Goal: Task Accomplishment & Management: Manage account settings

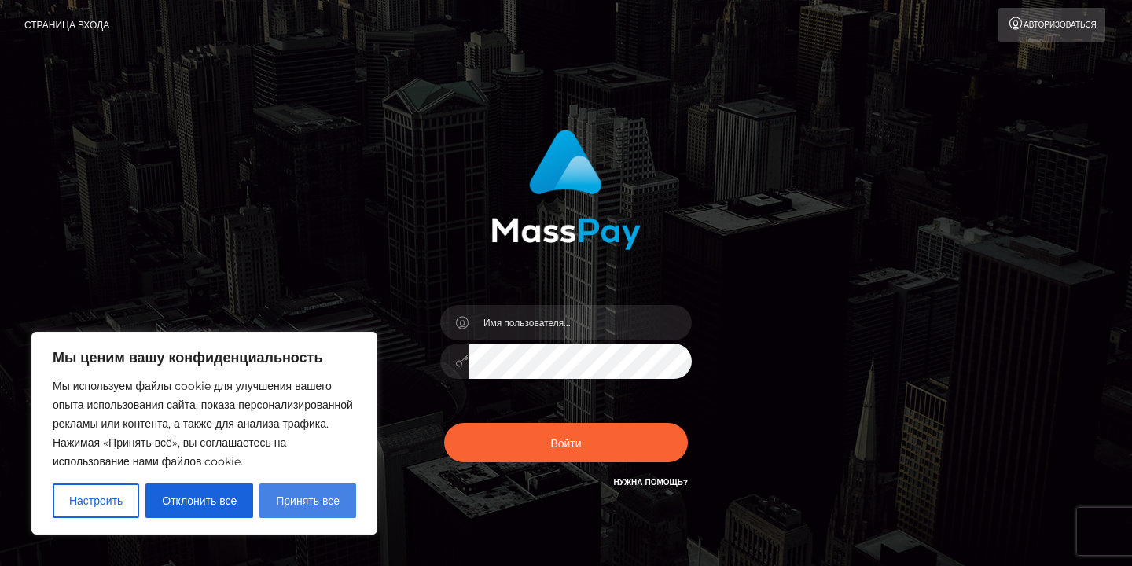
click at [294, 508] on button "Принять все" at bounding box center [307, 500] width 97 height 35
checkbox input "true"
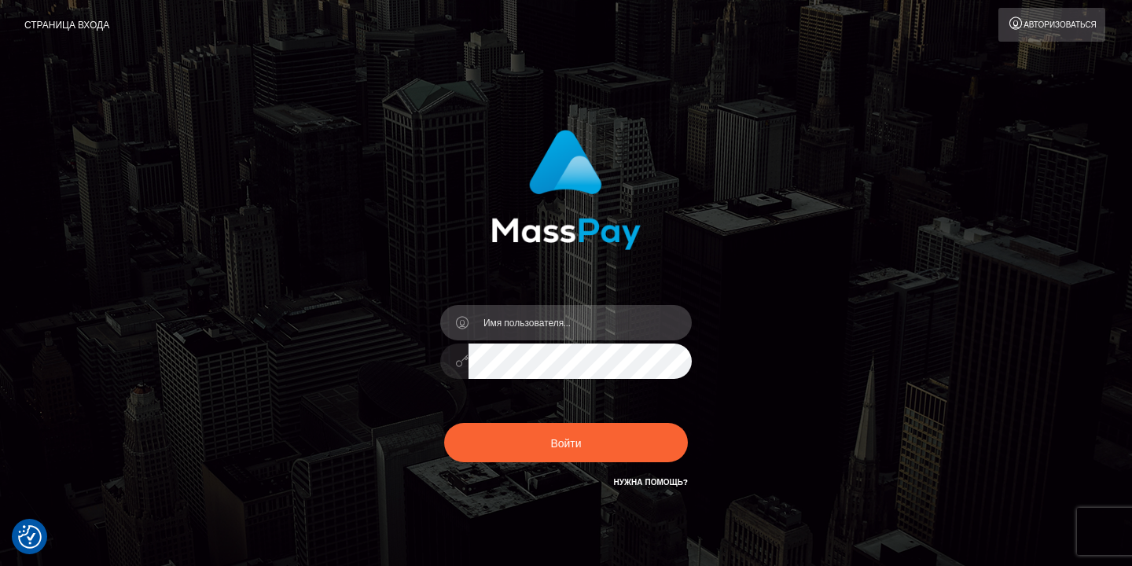
click at [547, 322] on input "text" at bounding box center [579, 322] width 223 height 35
click at [441, 489] on div "Войти" at bounding box center [566, 310] width 413 height 385
click at [563, 330] on input "text" at bounding box center [579, 322] width 223 height 35
click at [511, 329] on input "text" at bounding box center [579, 322] width 223 height 35
type input "tolstolobikdima@gmail.com"
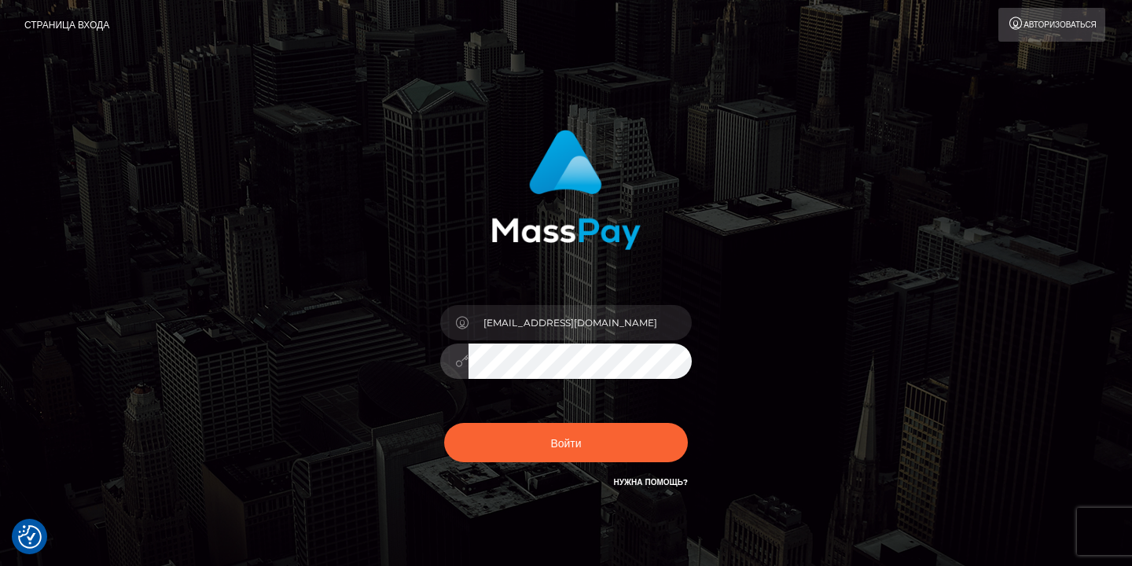
click at [444, 423] on button "Войти" at bounding box center [566, 442] width 244 height 39
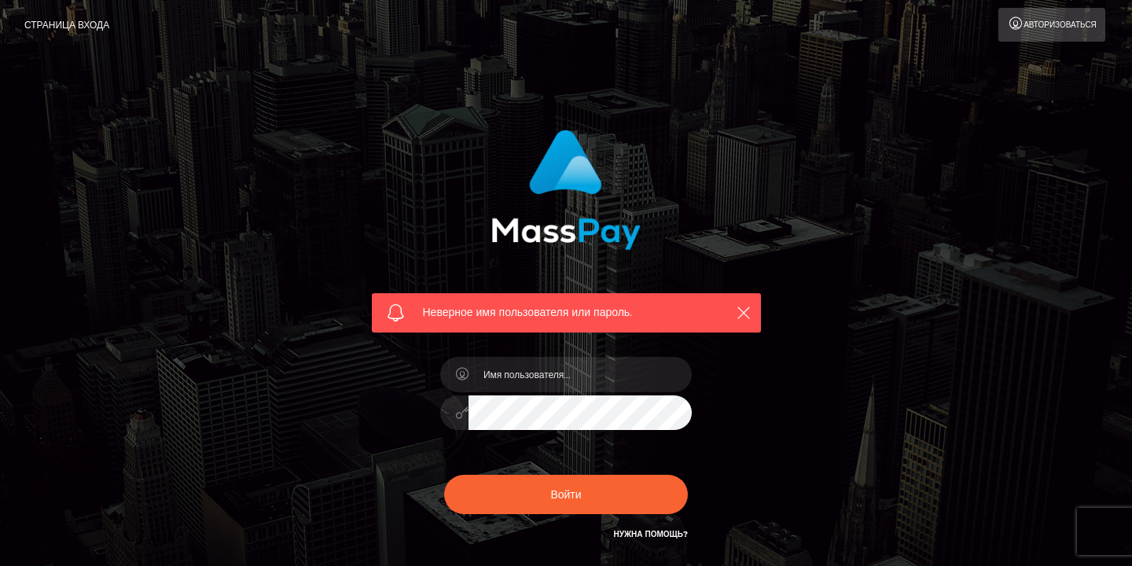
click at [654, 534] on font "Нужна помощь?" at bounding box center [651, 534] width 74 height 10
click at [744, 313] on icon "button" at bounding box center [744, 313] width 16 height 16
click at [517, 374] on input "text" at bounding box center [579, 374] width 223 height 35
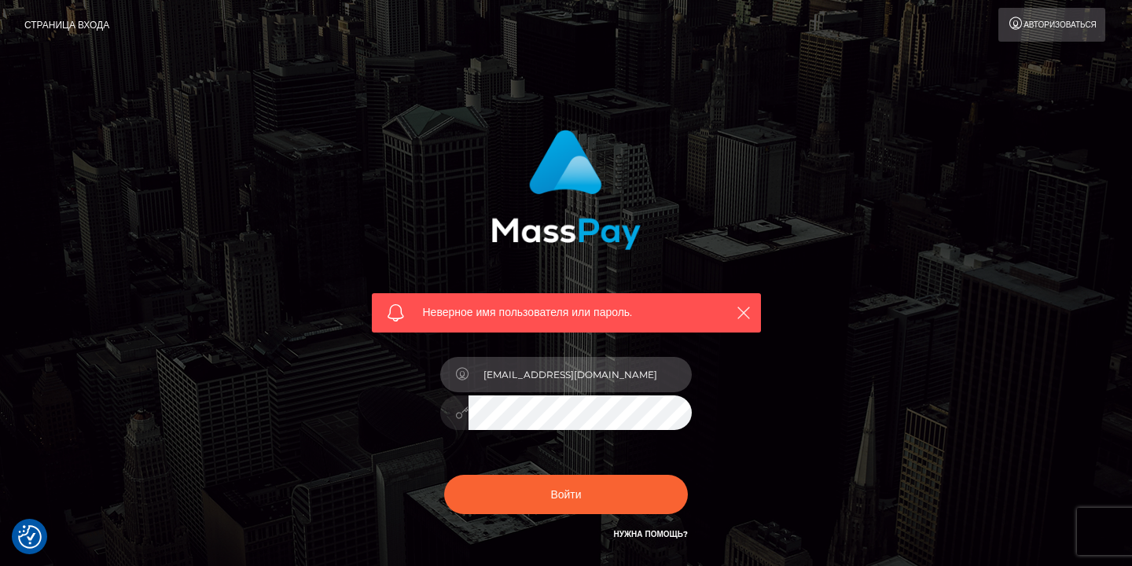
type input "tolstolobikdima@gmail.com"
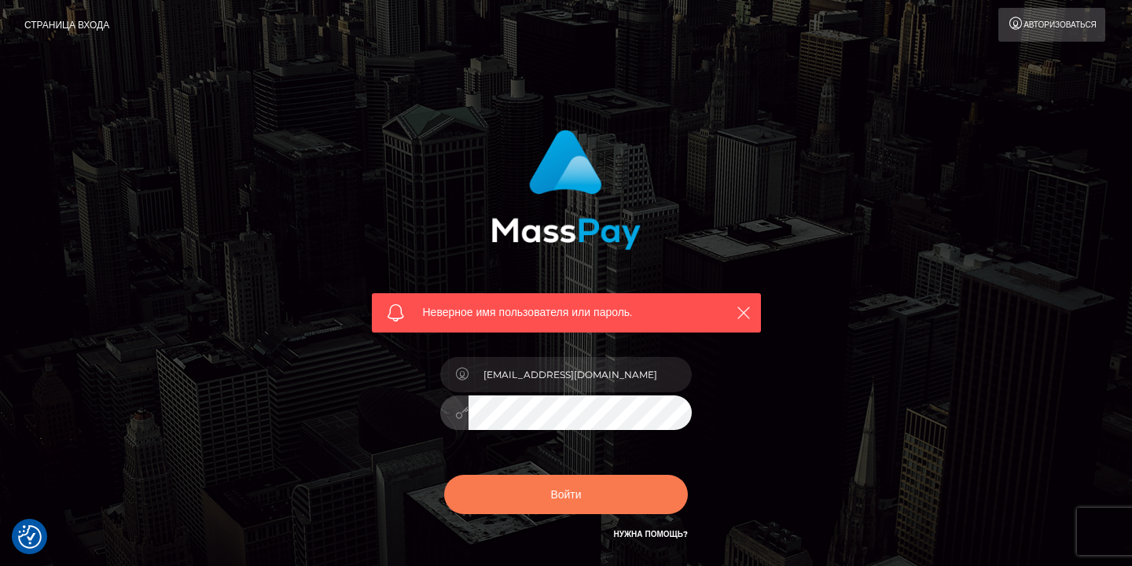
click at [613, 502] on button "Войти" at bounding box center [566, 494] width 244 height 39
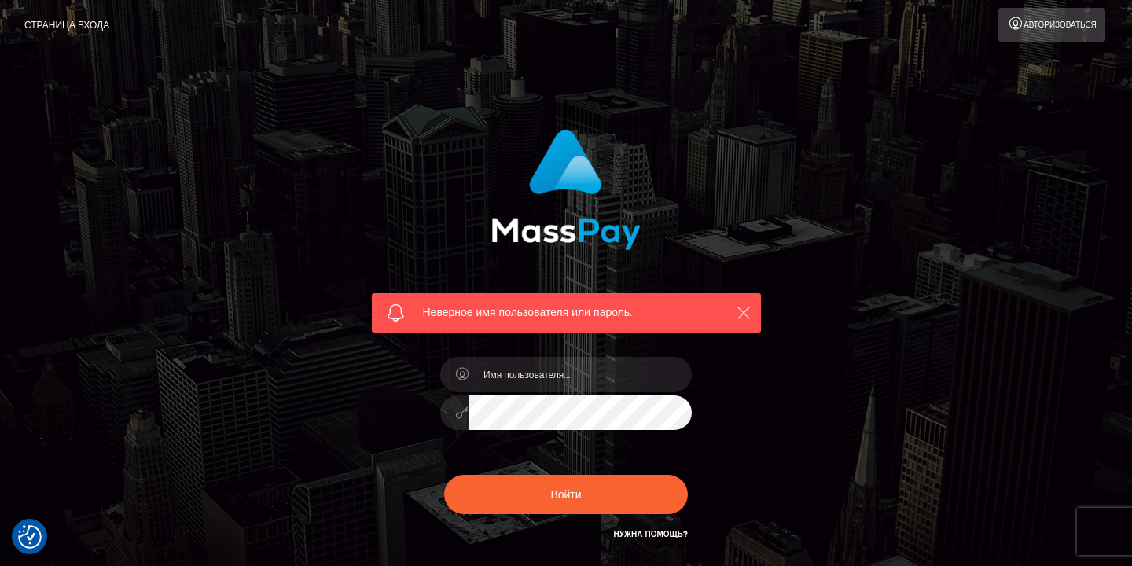
click at [748, 315] on icon "button" at bounding box center [744, 313] width 16 height 16
click at [549, 384] on input "text" at bounding box center [579, 374] width 223 height 35
type input "tolsto"
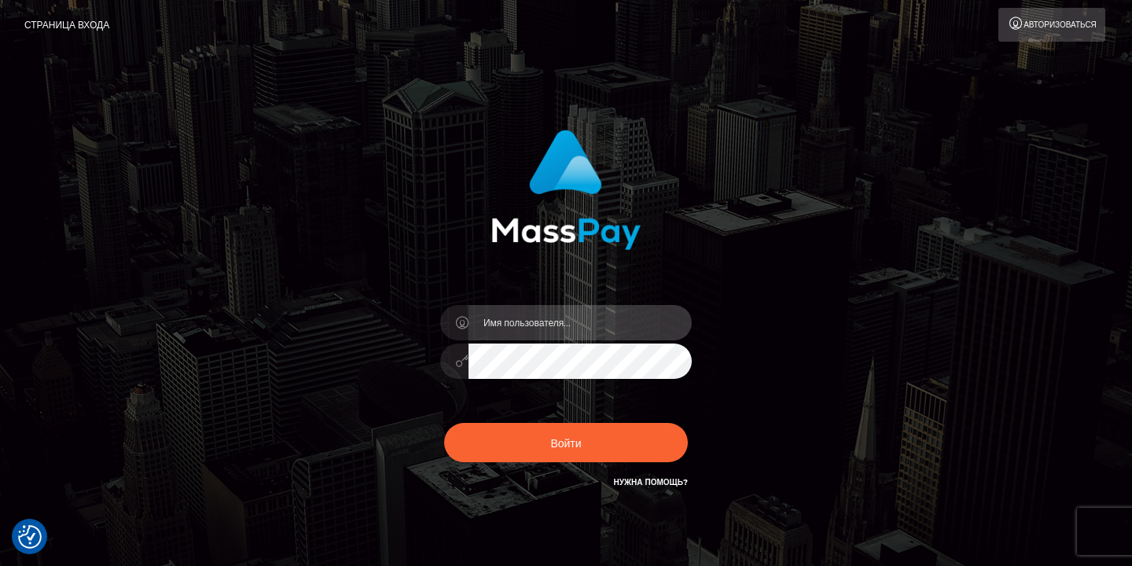
click at [534, 321] on input "text" at bounding box center [579, 322] width 223 height 35
type input "tolstolobikdima@gmail.com"
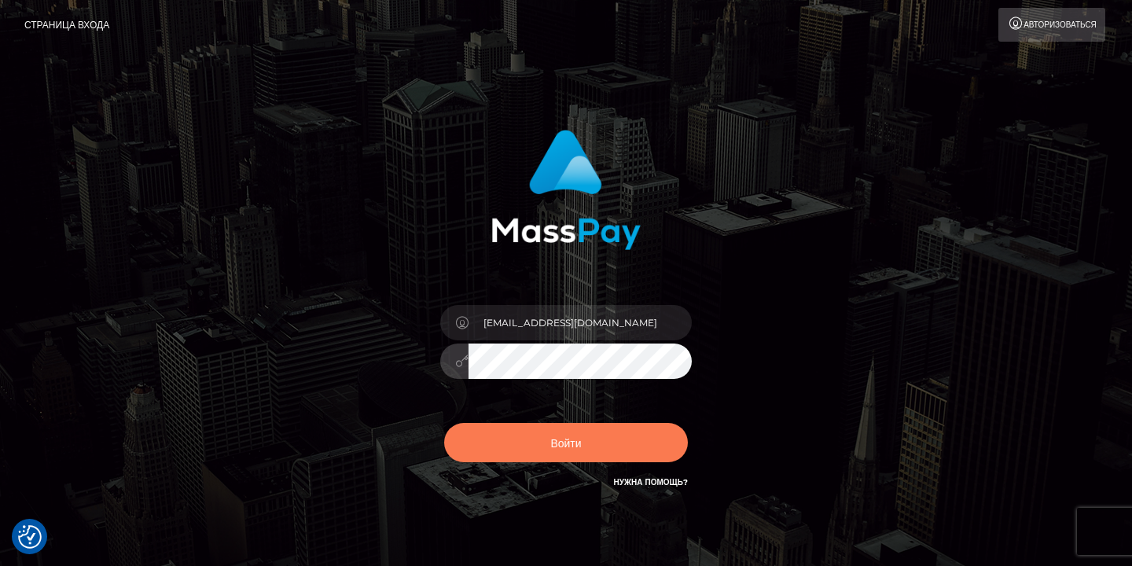
click at [567, 431] on button "Войти" at bounding box center [566, 442] width 244 height 39
